Goal: Check status

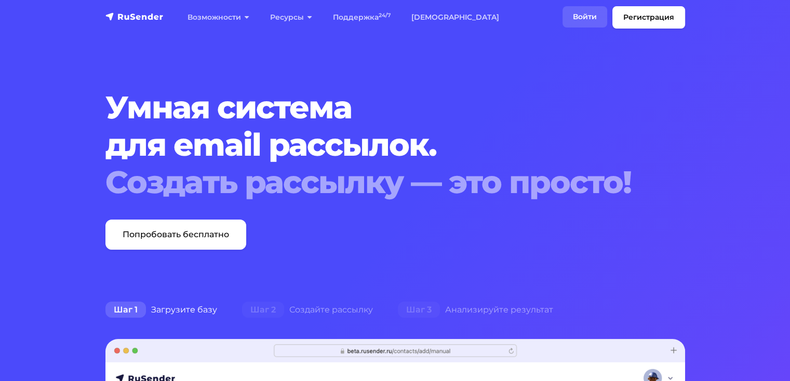
click at [580, 17] on link "Войти" at bounding box center [585, 16] width 45 height 21
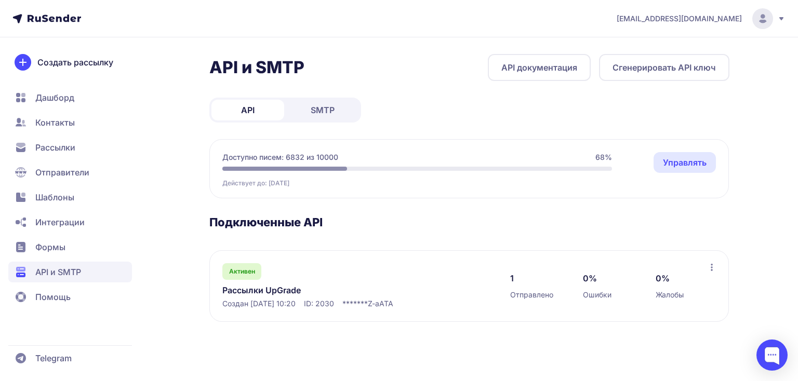
click at [311, 109] on span "SMTP" at bounding box center [323, 110] width 24 height 12
click at [241, 289] on link "UpGrade" at bounding box center [328, 290] width 213 height 12
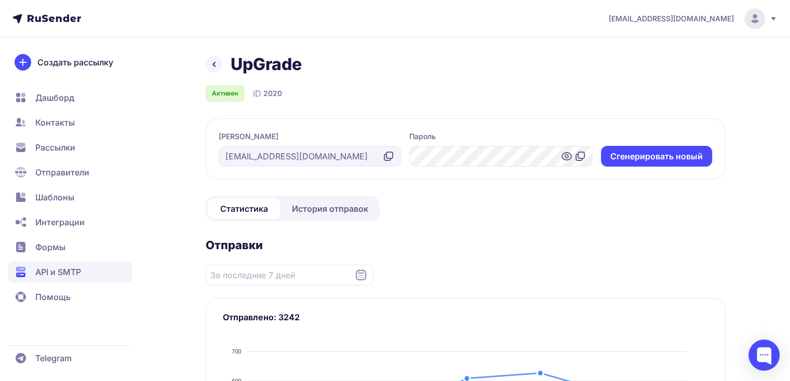
click at [317, 202] on link "История отправок" at bounding box center [330, 209] width 95 height 21
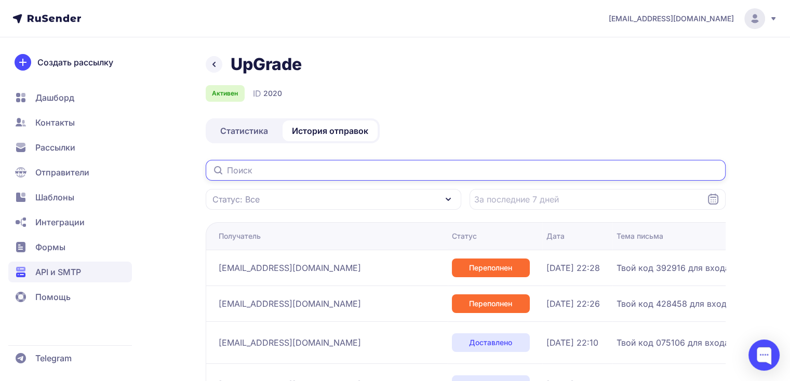
click at [251, 175] on input "text" at bounding box center [466, 170] width 520 height 21
paste input "oksananova88@gmail.com"
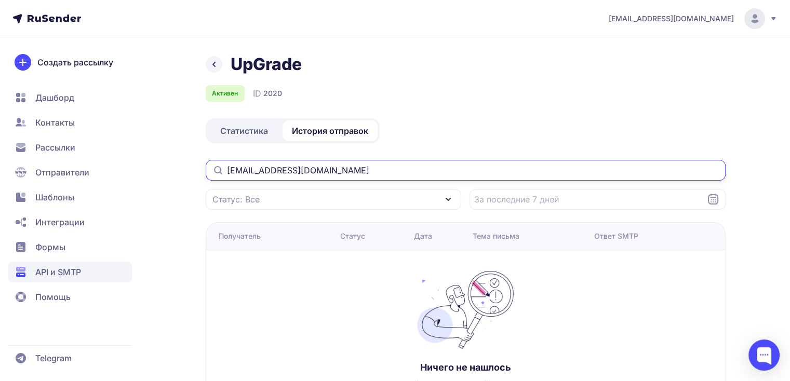
scroll to position [55, 0]
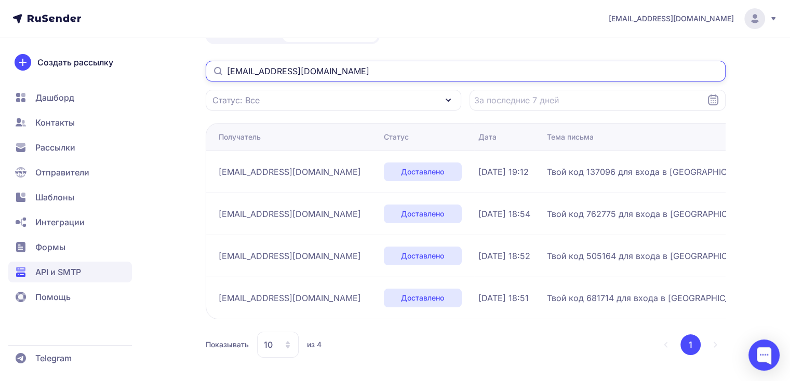
scroll to position [99, 0]
type input "oksananova88@gmail.com"
